Goal: Complete application form

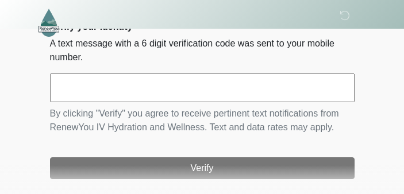
scroll to position [75, 0]
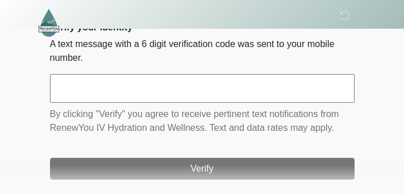
click at [108, 87] on input "text" at bounding box center [202, 88] width 304 height 29
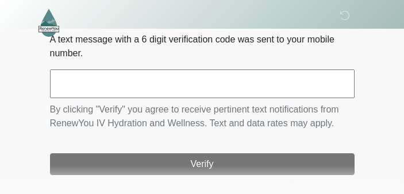
scroll to position [80, 0]
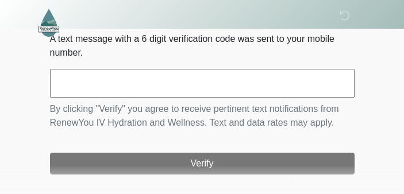
click at [110, 78] on input "text" at bounding box center [202, 83] width 304 height 29
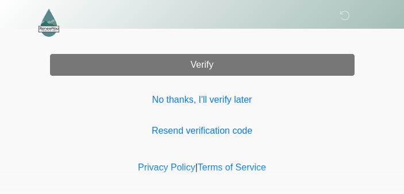
scroll to position [194, 0]
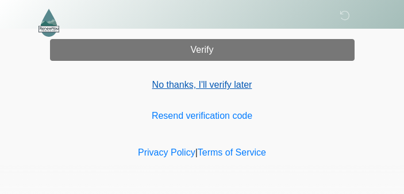
click at [202, 82] on link "No thanks, I'll verify later" at bounding box center [202, 85] width 304 height 14
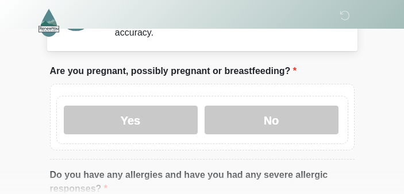
scroll to position [45, 0]
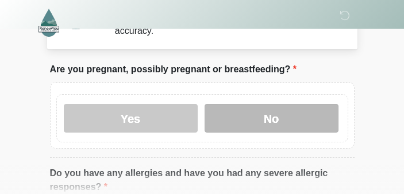
click at [273, 114] on label "No" at bounding box center [271, 118] width 134 height 29
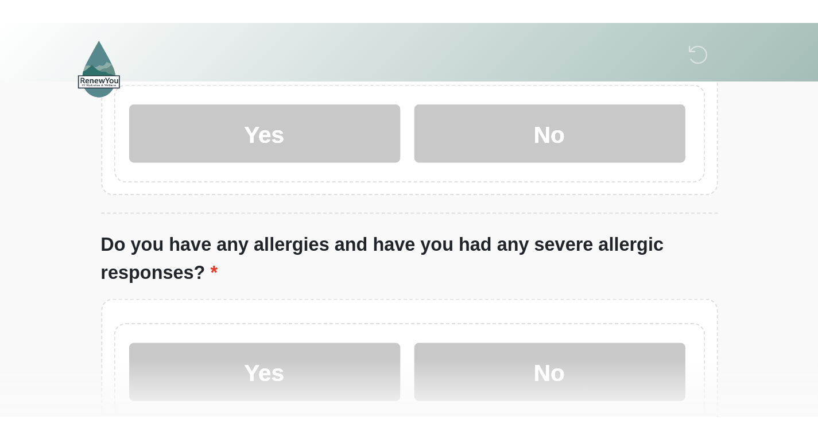
scroll to position [110, 0]
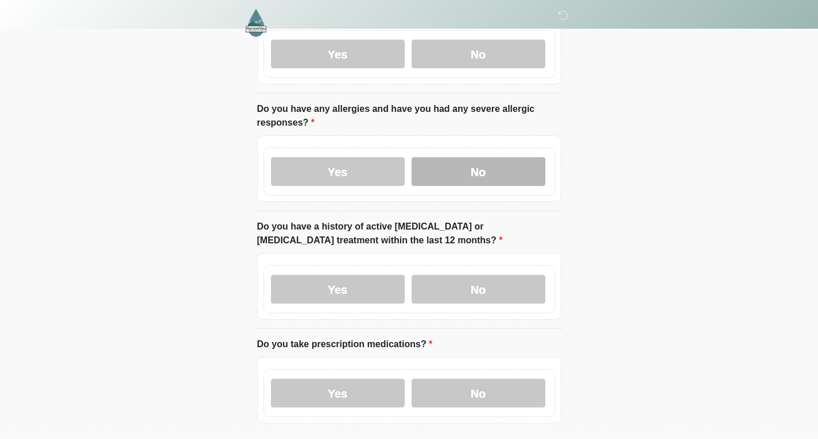
click at [403, 161] on label "No" at bounding box center [479, 171] width 134 height 29
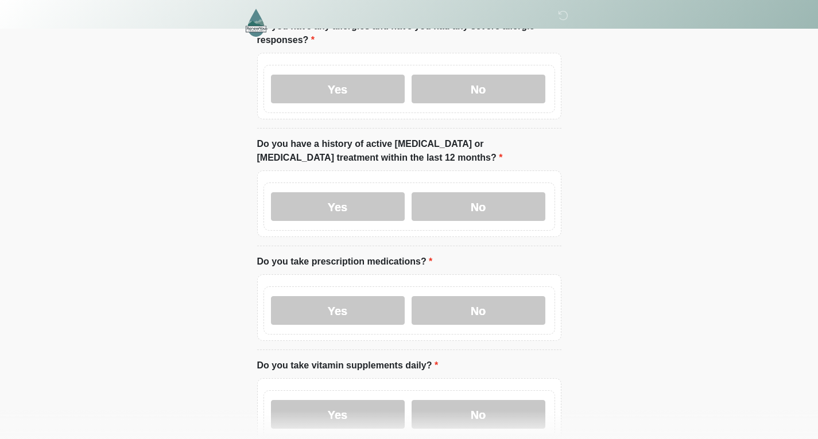
scroll to position [196, 0]
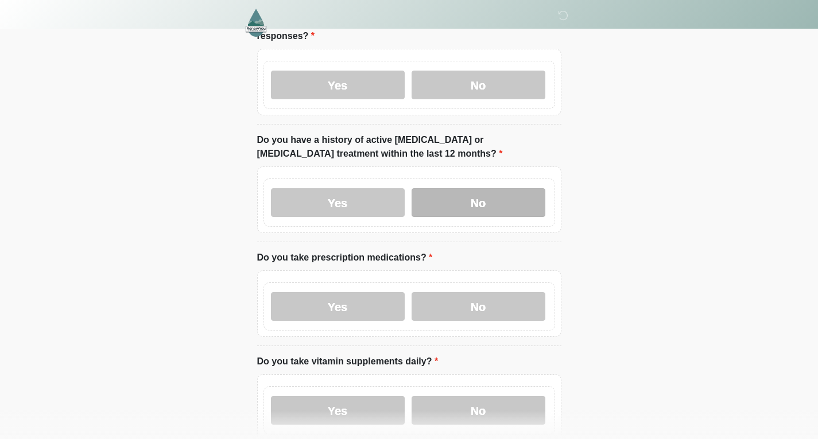
click at [403, 193] on label "No" at bounding box center [479, 202] width 134 height 29
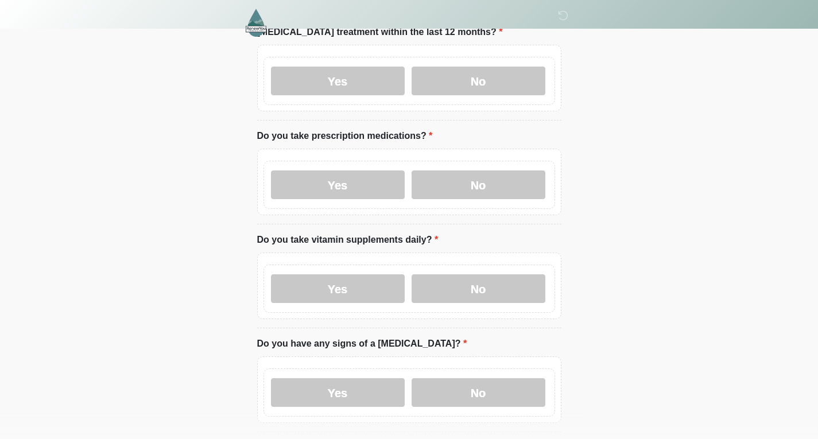
scroll to position [319, 0]
click at [403, 171] on label "No" at bounding box center [479, 184] width 134 height 29
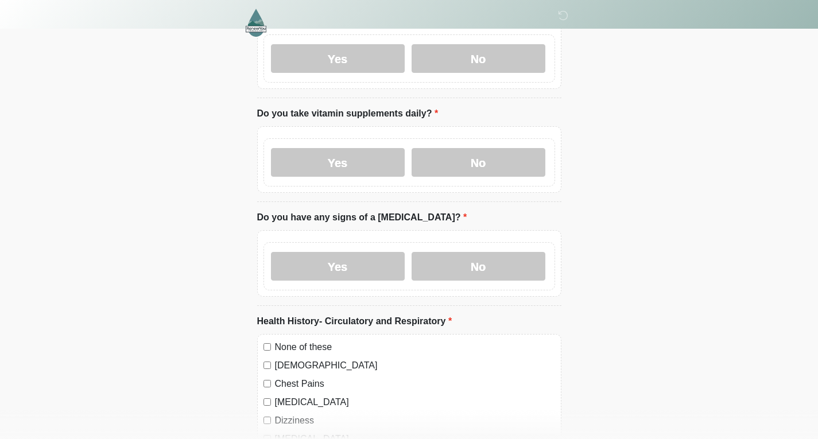
scroll to position [445, 0]
click at [359, 159] on label "Yes" at bounding box center [338, 162] width 134 height 29
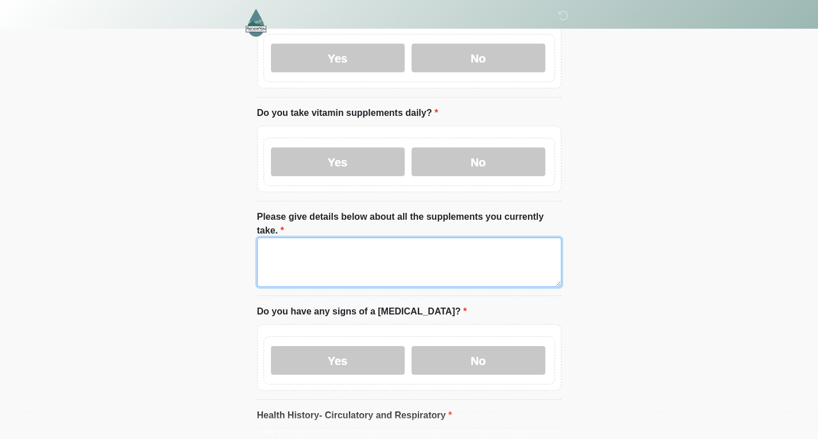
click at [371, 193] on textarea "Please give details below about all the supplements you currently take." at bounding box center [409, 262] width 304 height 49
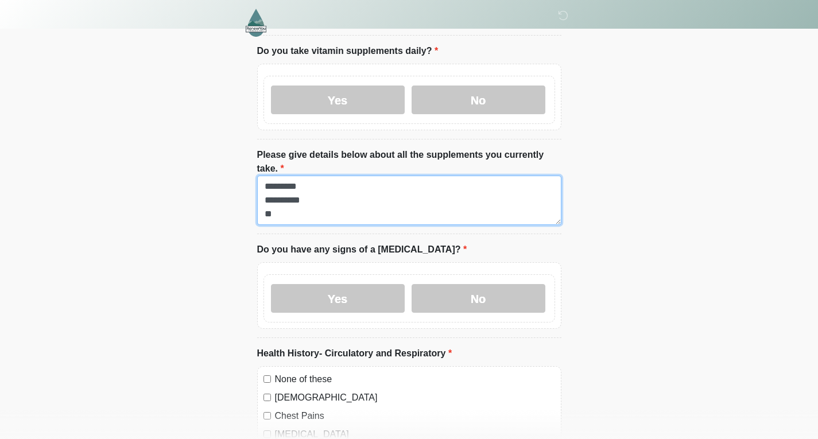
scroll to position [509, 0]
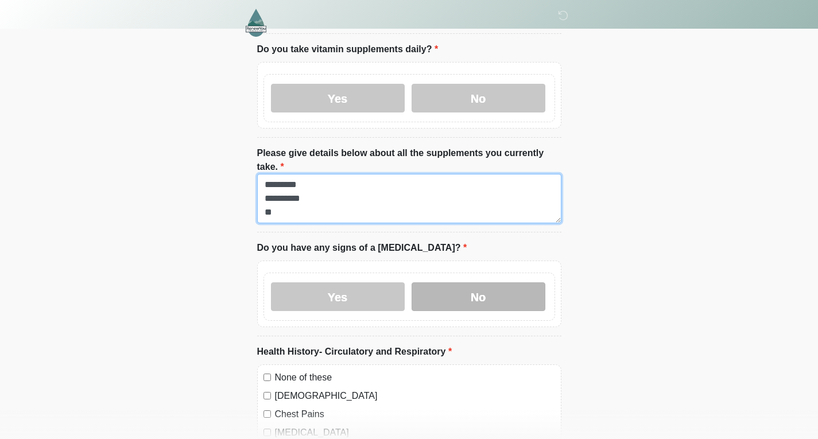
type textarea "**********"
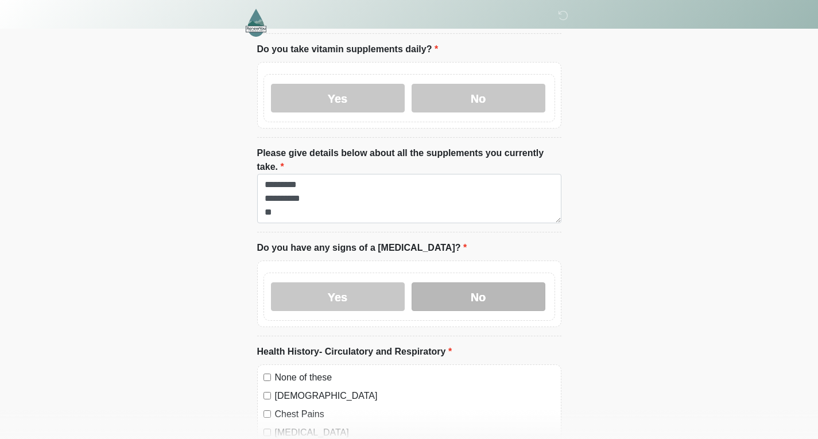
click at [403, 193] on label "No" at bounding box center [479, 296] width 134 height 29
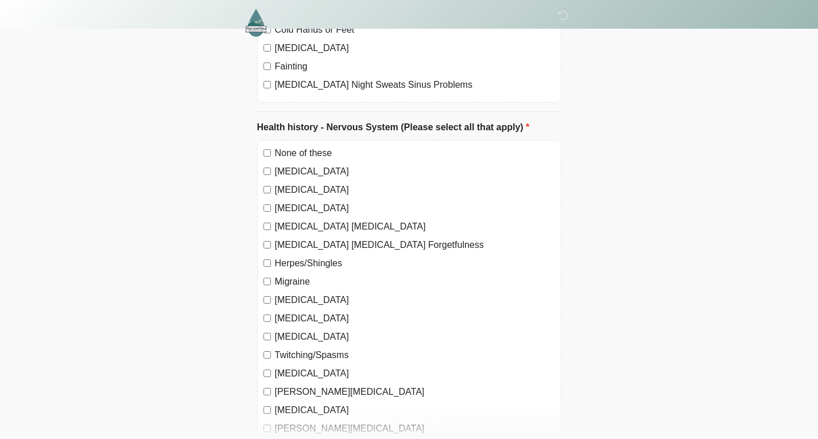
scroll to position [1153, 0]
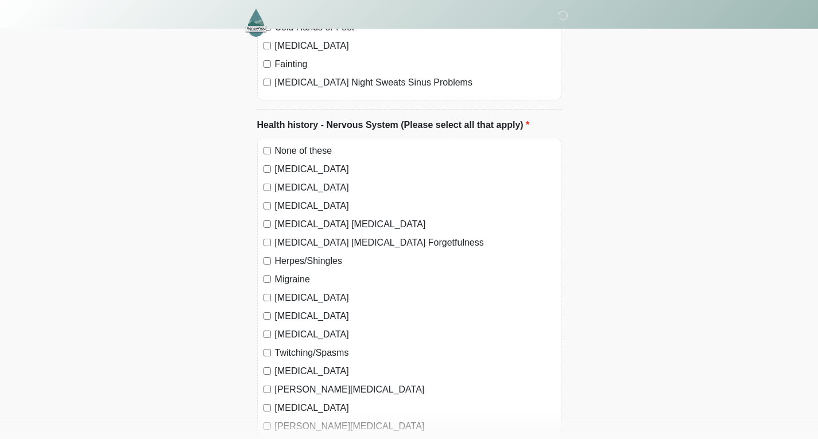
click at [275, 144] on label "None of these" at bounding box center [415, 151] width 280 height 14
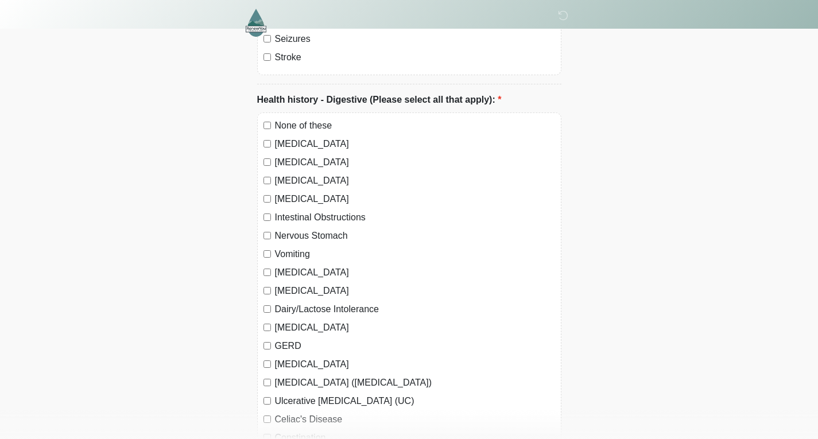
scroll to position [1670, 0]
click at [273, 118] on div "None of these" at bounding box center [410, 125] width 292 height 14
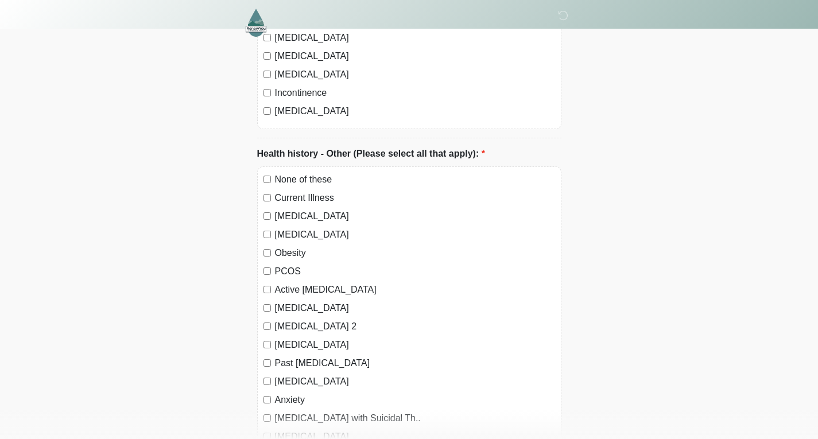
scroll to position [2397, 0]
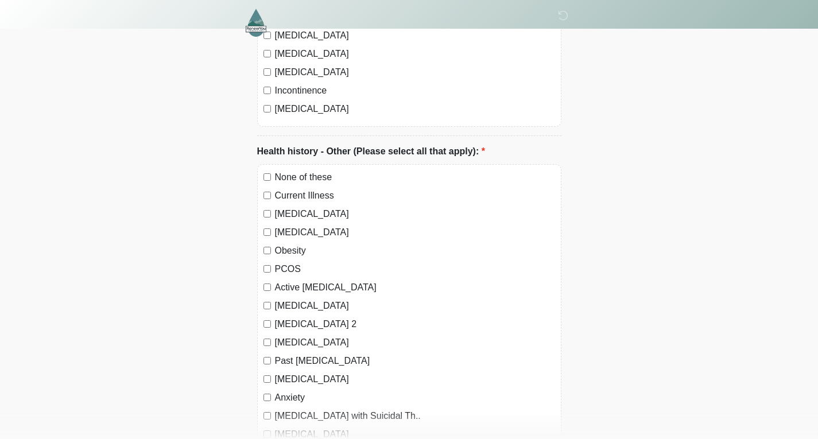
click at [277, 171] on label "None of these" at bounding box center [415, 178] width 280 height 14
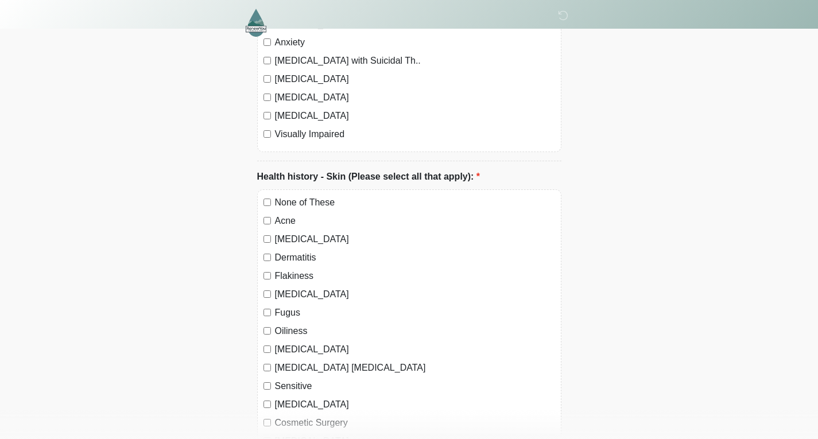
scroll to position [2754, 0]
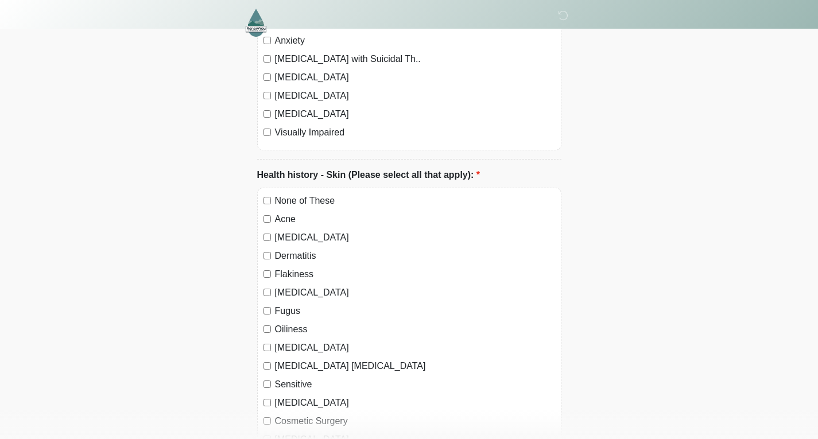
click at [287, 193] on label "None of These" at bounding box center [415, 201] width 280 height 14
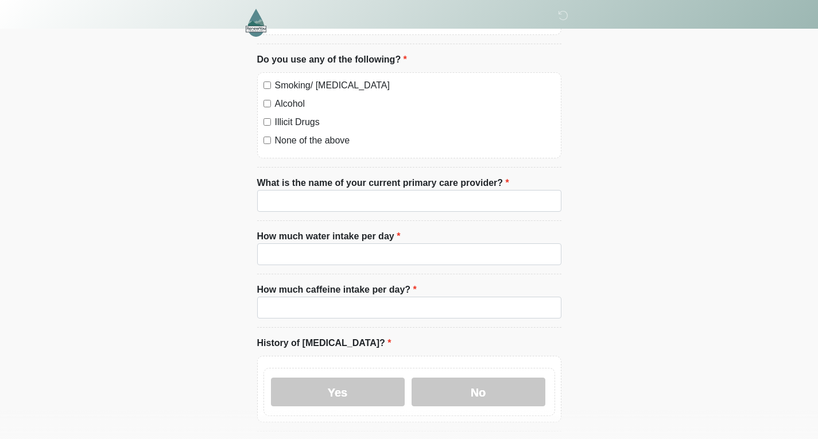
scroll to position [3233, 0]
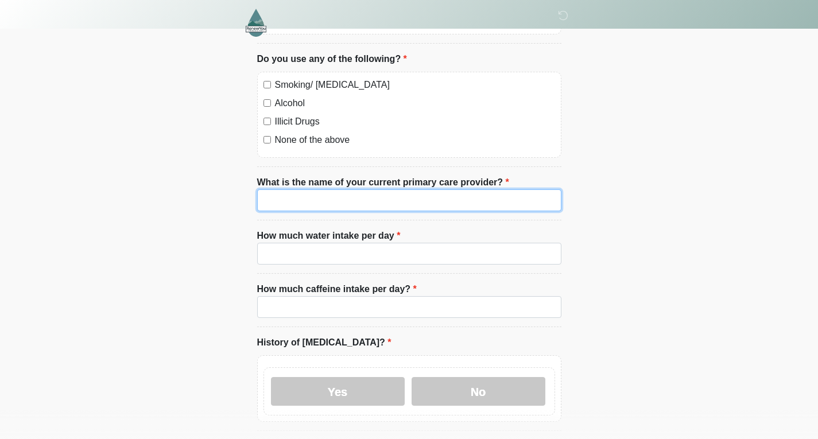
click at [373, 189] on input "What is the name of your current primary care provider?" at bounding box center [409, 200] width 304 height 22
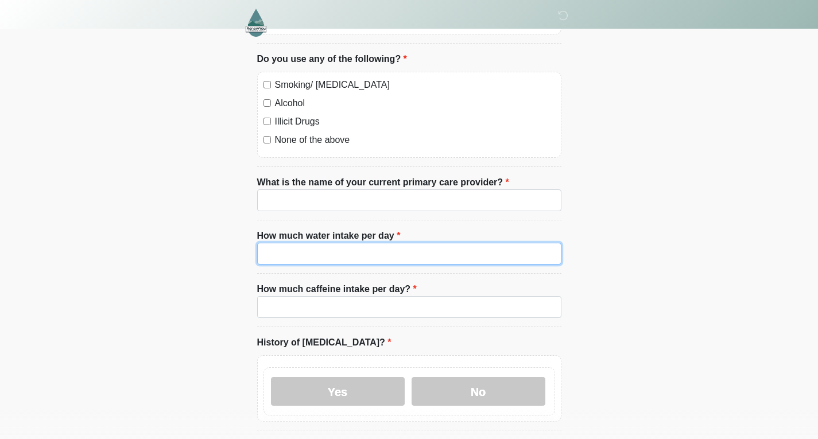
click at [327, 193] on input "How much water intake per day" at bounding box center [409, 254] width 304 height 22
type input "*****"
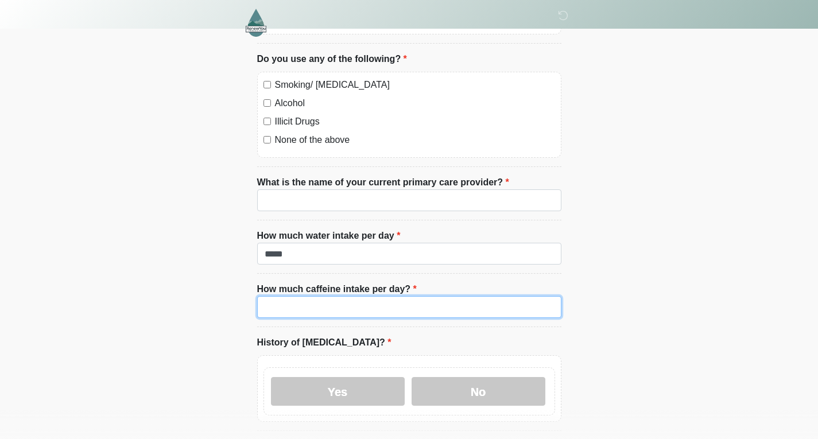
click at [309, 193] on input "How much caffeine intake per day?" at bounding box center [409, 307] width 304 height 22
type input "****"
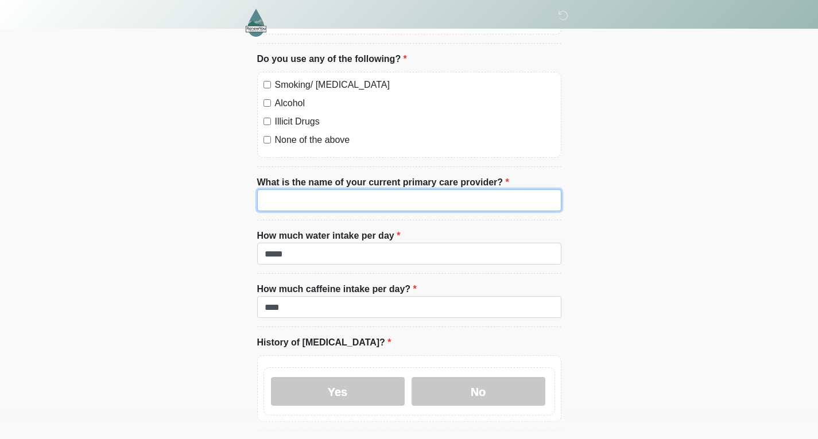
click at [316, 189] on input "What is the name of your current primary care provider?" at bounding box center [409, 200] width 304 height 22
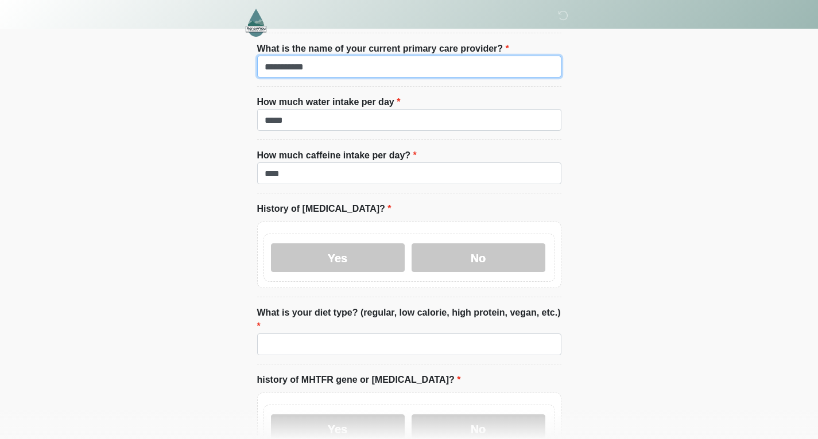
scroll to position [3368, 0]
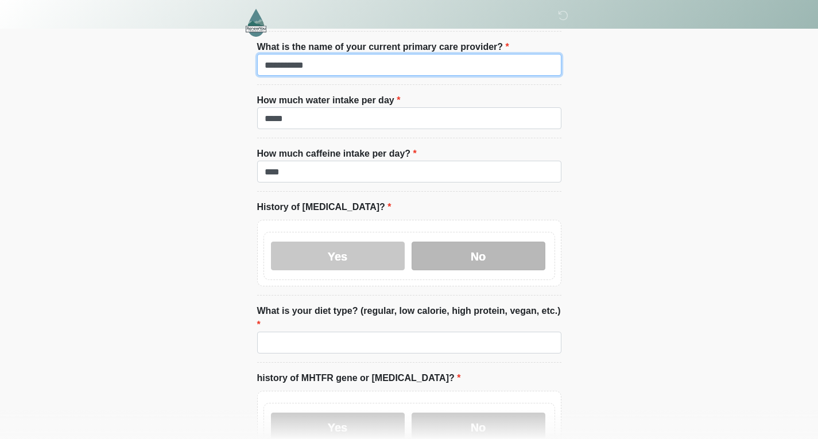
type input "**********"
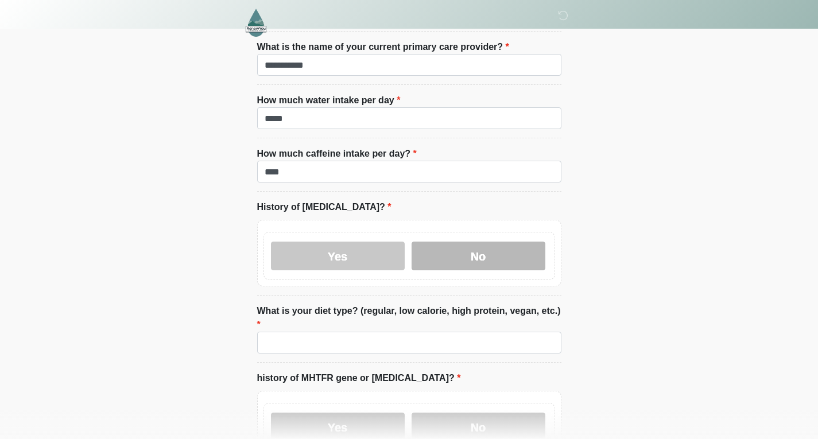
click at [403, 193] on label "No" at bounding box center [479, 256] width 134 height 29
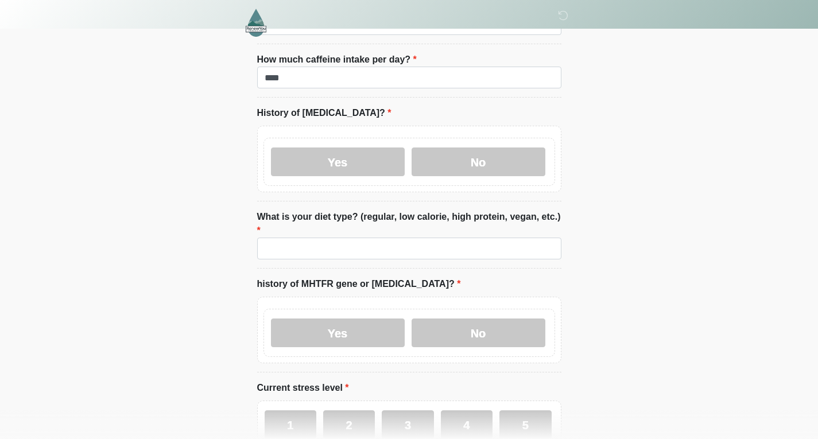
scroll to position [3463, 0]
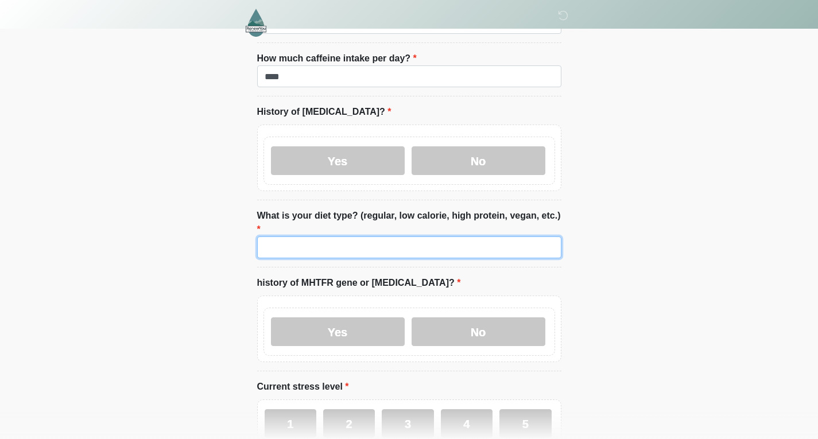
click at [328, 193] on input "What is your diet type? (regular, low calorie, high protein, vegan, etc.)" at bounding box center [409, 248] width 304 height 22
type input "*"
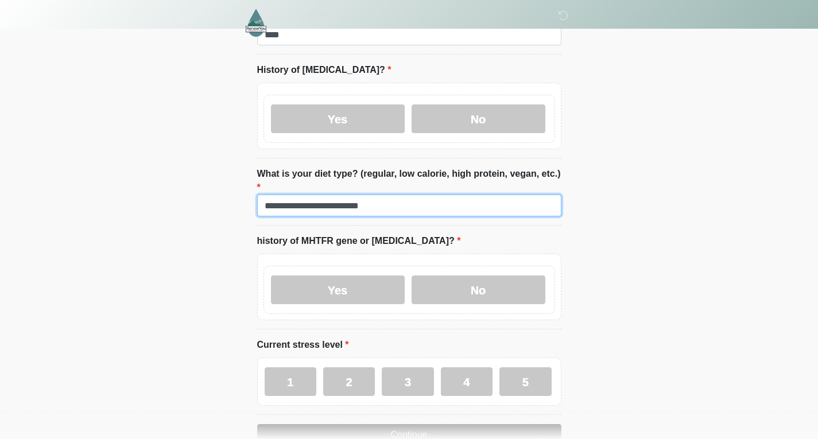
scroll to position [3529, 0]
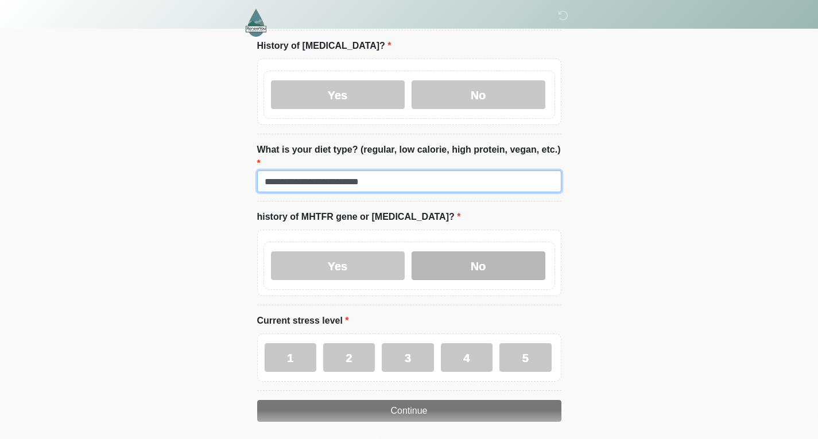
type input "**********"
click at [403, 193] on label "No" at bounding box center [479, 265] width 134 height 29
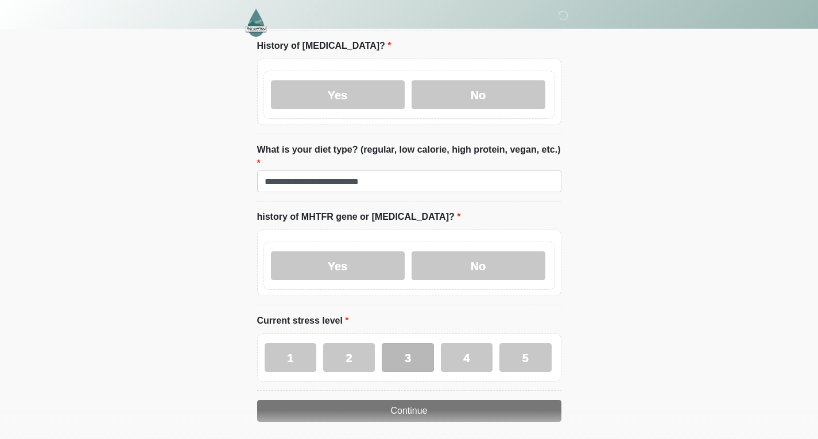
click at [403, 193] on label "3" at bounding box center [408, 357] width 52 height 29
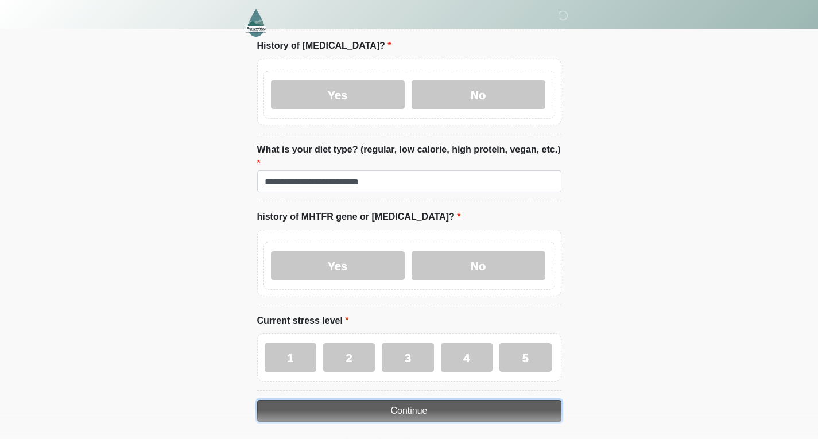
click at [403, 193] on button "Continue" at bounding box center [409, 411] width 304 height 22
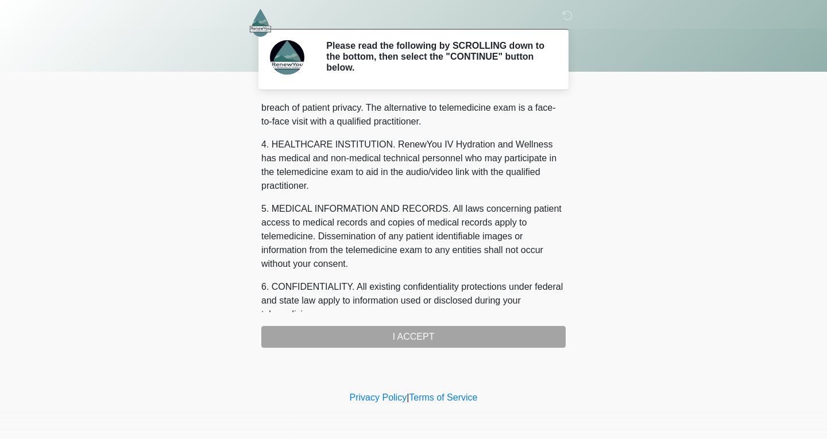
scroll to position [470, 0]
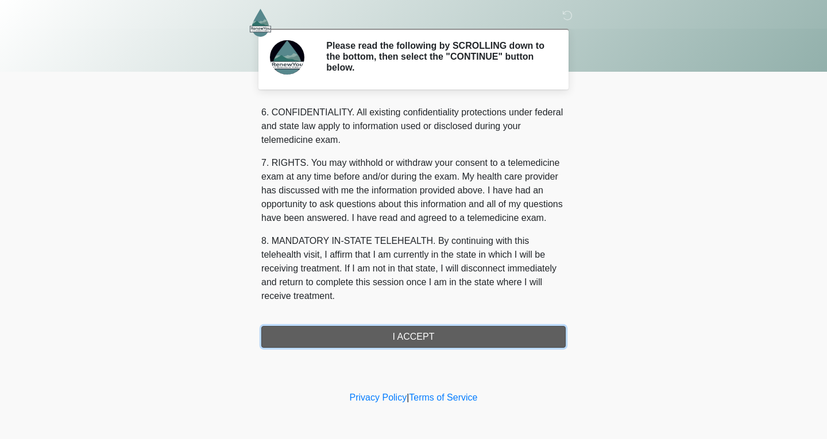
click at [402, 193] on button "I ACCEPT" at bounding box center [413, 337] width 304 height 22
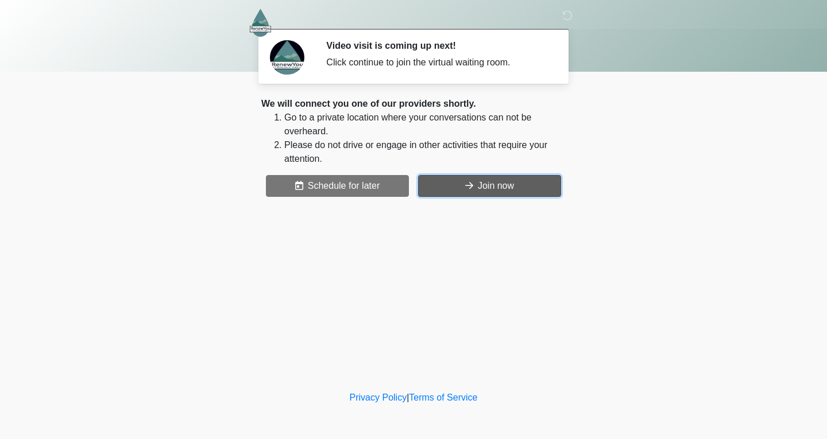
click at [403, 187] on button "Join now" at bounding box center [489, 186] width 143 height 22
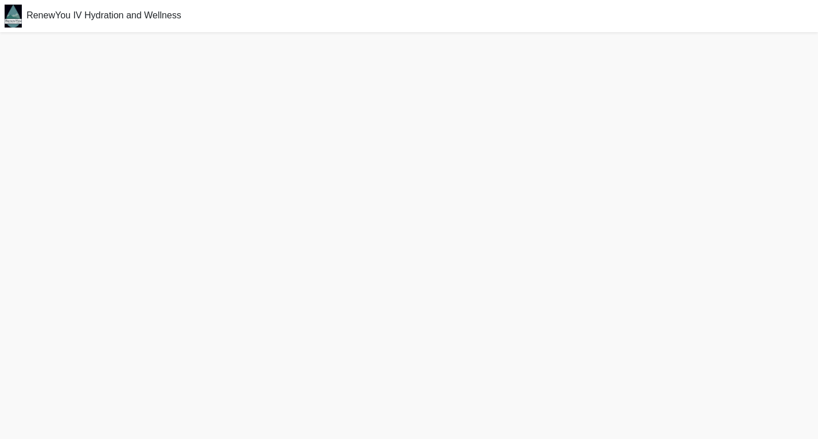
scroll to position [3, 0]
